Goal: Information Seeking & Learning: Learn about a topic

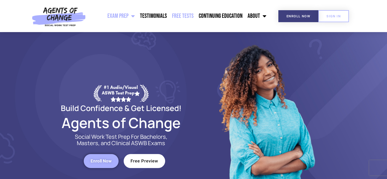
click at [190, 15] on link "Free Tests" at bounding box center [182, 16] width 27 height 13
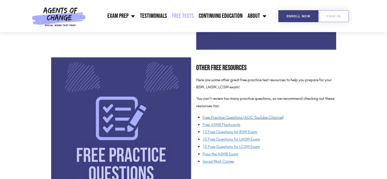
scroll to position [356, 0]
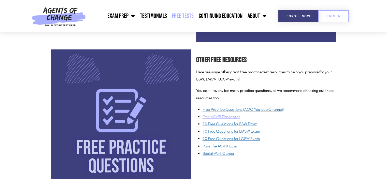
click at [234, 115] on u "Free ASWB Flashcards" at bounding box center [221, 116] width 38 height 5
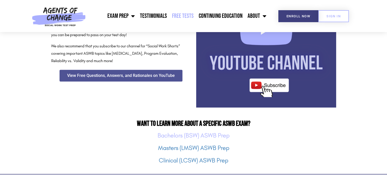
scroll to position [585, 0]
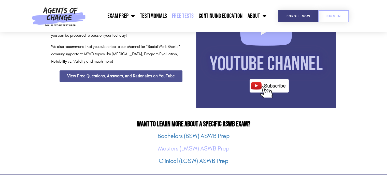
click at [213, 150] on link "Masters (LMSW) ASWB Prep" at bounding box center [193, 148] width 71 height 7
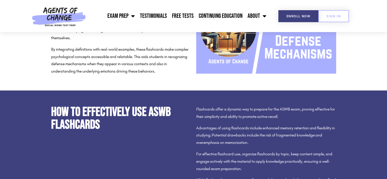
scroll to position [636, 0]
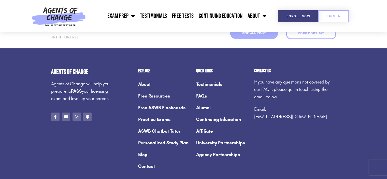
scroll to position [1907, 0]
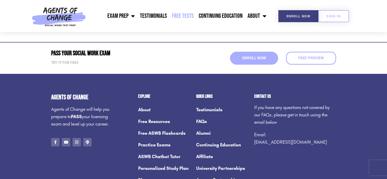
click at [179, 20] on link "Free Tests" at bounding box center [182, 16] width 27 height 13
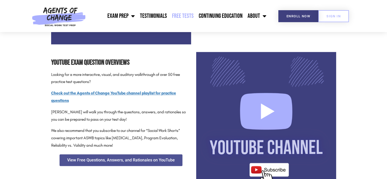
scroll to position [356, 0]
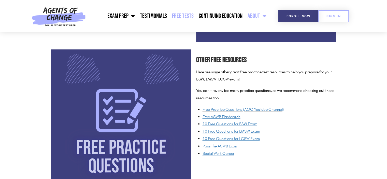
click at [252, 15] on link "About" at bounding box center [257, 16] width 24 height 13
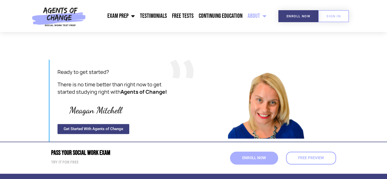
scroll to position [636, 0]
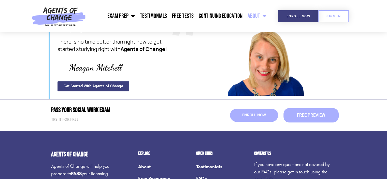
click at [323, 108] on link "Free Preview" at bounding box center [310, 115] width 55 height 14
